Goal: Obtain resource: Obtain resource

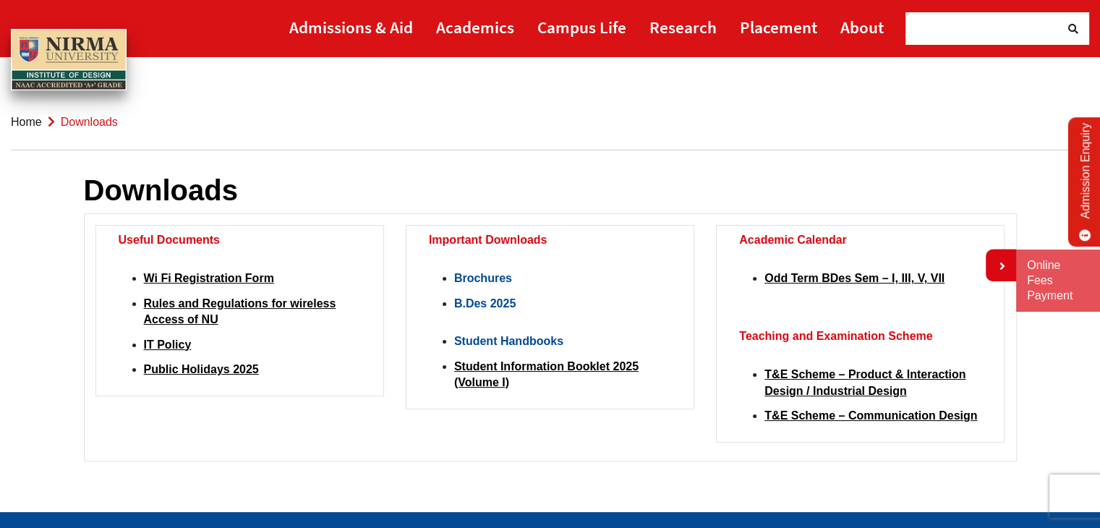
click at [483, 302] on link "B.Des 2025" at bounding box center [484, 303] width 61 height 12
click at [499, 277] on strong "Brochures" at bounding box center [483, 278] width 58 height 12
drag, startPoint x: 488, startPoint y: 278, endPoint x: 462, endPoint y: 280, distance: 26.1
click at [462, 280] on strong "Brochures" at bounding box center [483, 278] width 58 height 12
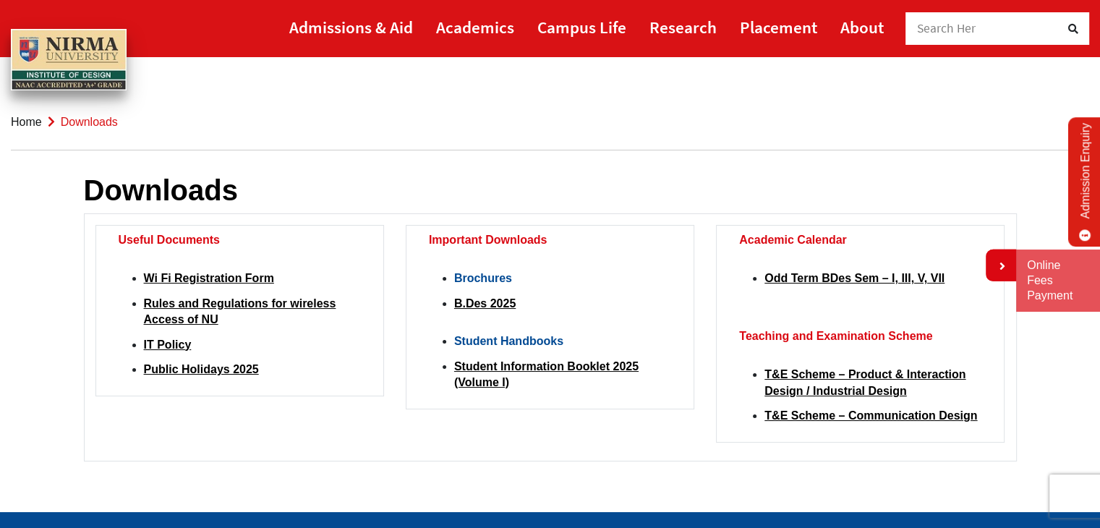
click at [487, 151] on div "Downloads Useful Documents Wi Fi Registration Form Rules and Regulations for wi…" at bounding box center [550, 314] width 933 height 354
click at [467, 278] on strong "Brochures" at bounding box center [483, 278] width 58 height 12
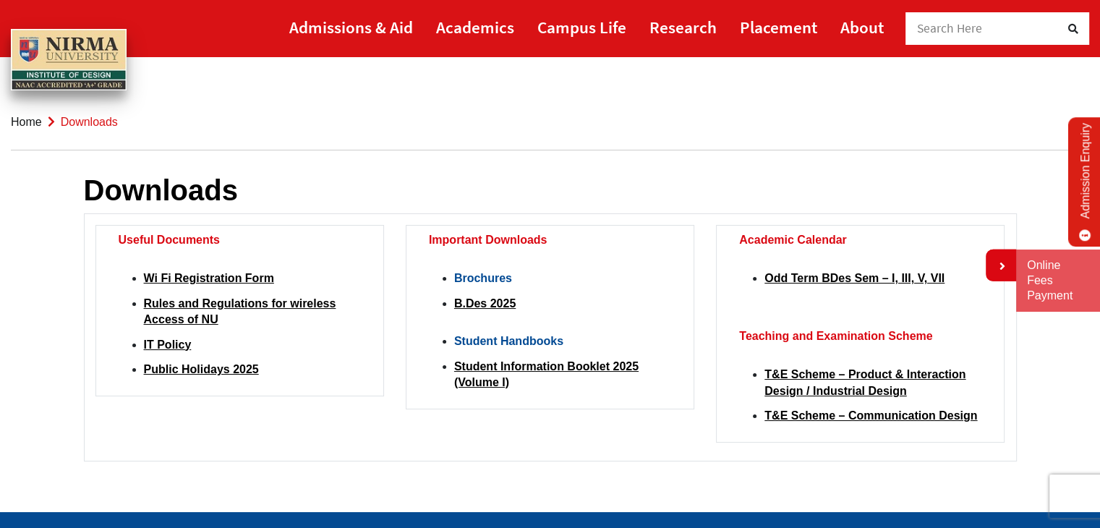
click at [467, 278] on strong "Brochures" at bounding box center [483, 278] width 58 height 12
drag, startPoint x: 467, startPoint y: 278, endPoint x: 628, endPoint y: 311, distance: 164.0
click at [628, 311] on ul "Brochures B.Des 2025" at bounding box center [562, 291] width 217 height 63
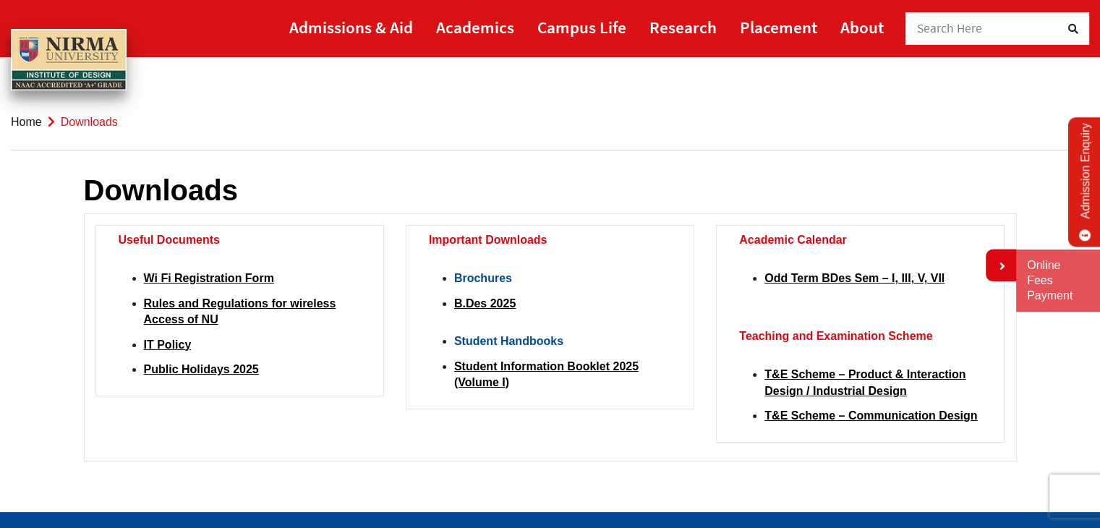
click at [482, 278] on strong "Brochures" at bounding box center [483, 278] width 58 height 12
click at [495, 284] on strong "Brochures" at bounding box center [483, 278] width 58 height 12
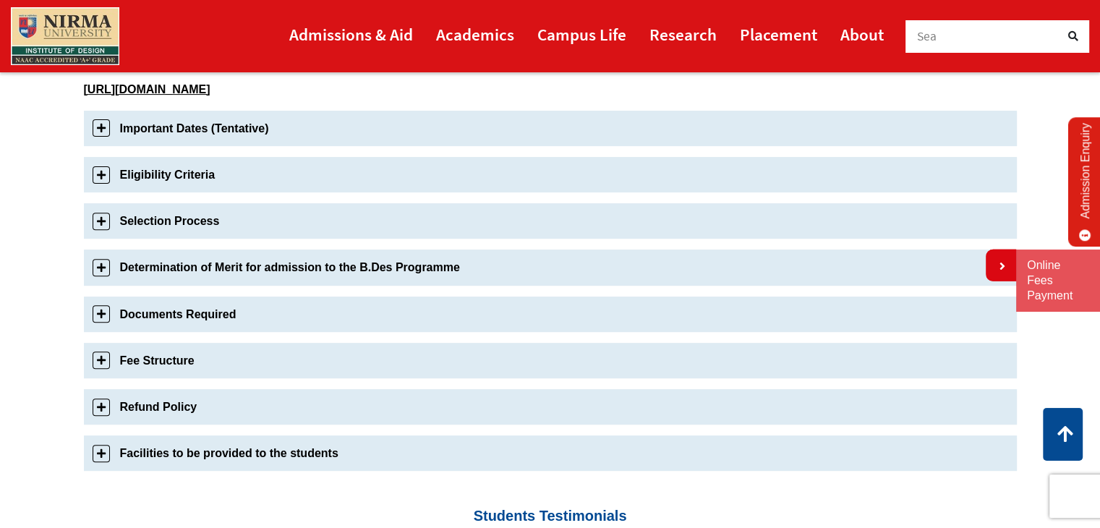
scroll to position [506, 0]
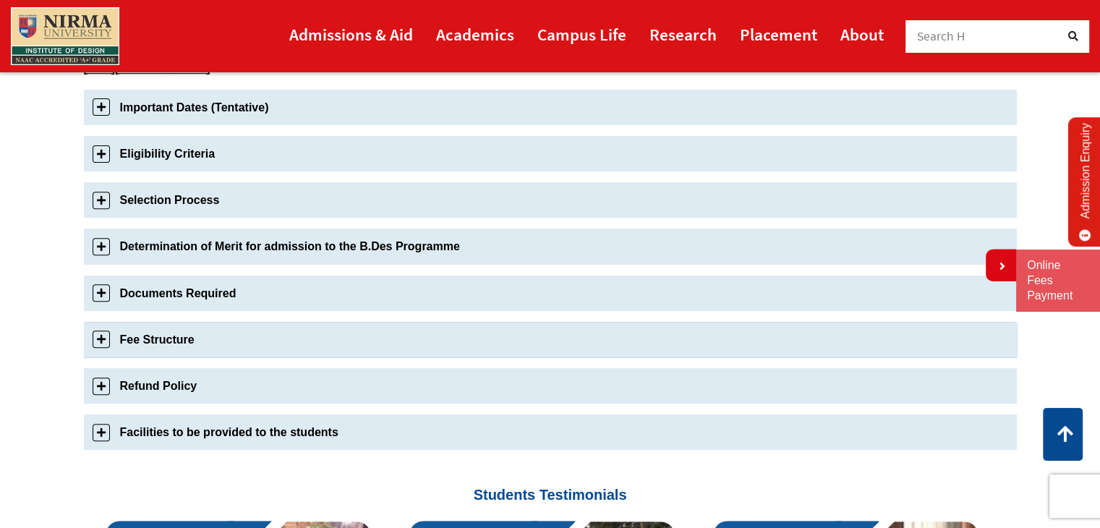
click at [585, 343] on link "Fee Structure" at bounding box center [550, 339] width 933 height 35
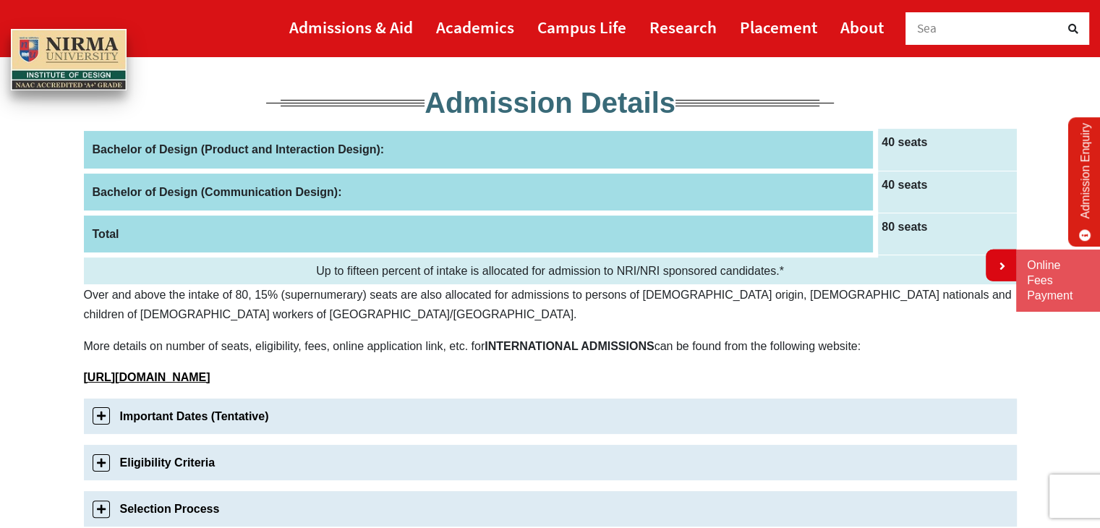
scroll to position [197, 0]
